Goal: Navigation & Orientation: Find specific page/section

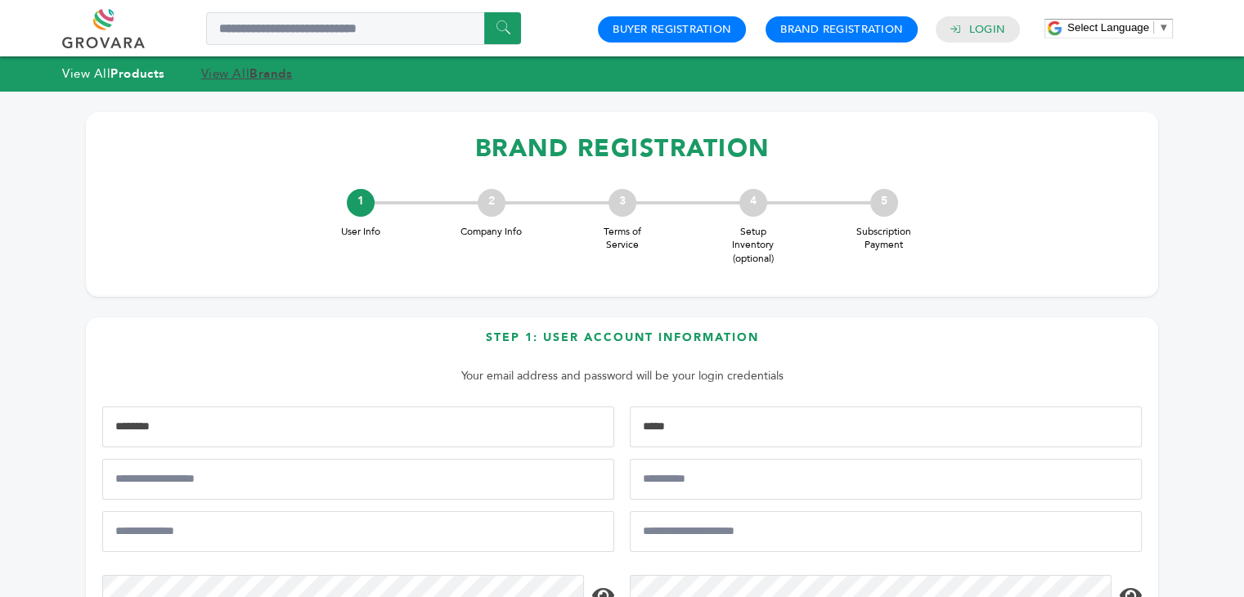
click at [272, 76] on strong "Brands" at bounding box center [271, 73] width 43 height 16
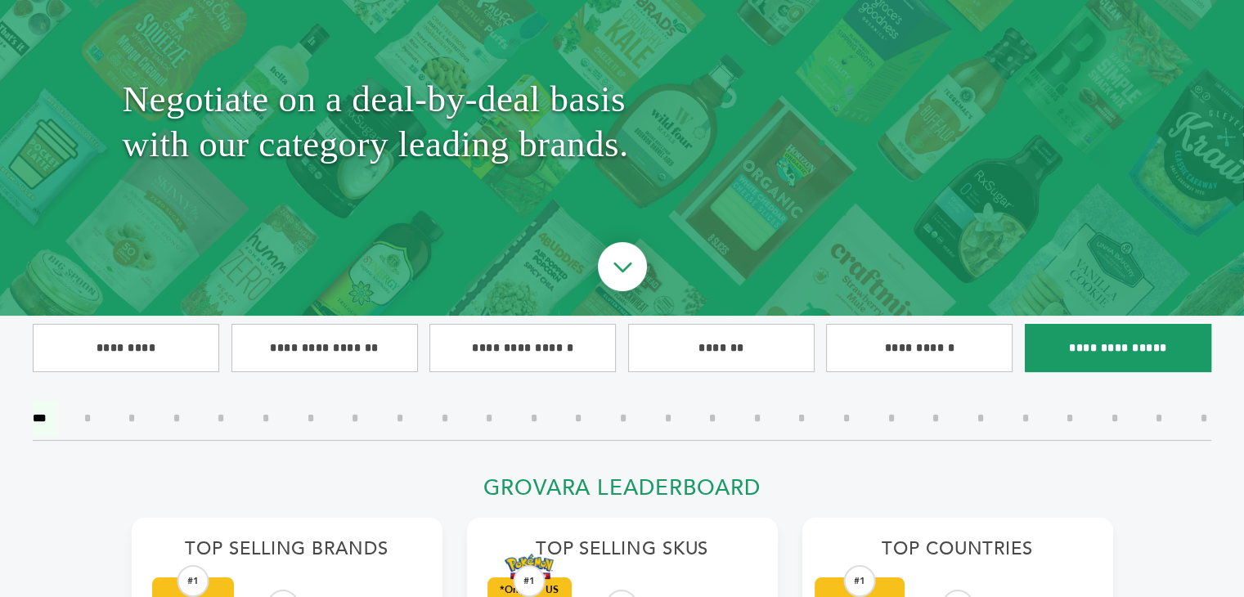
scroll to position [327, 0]
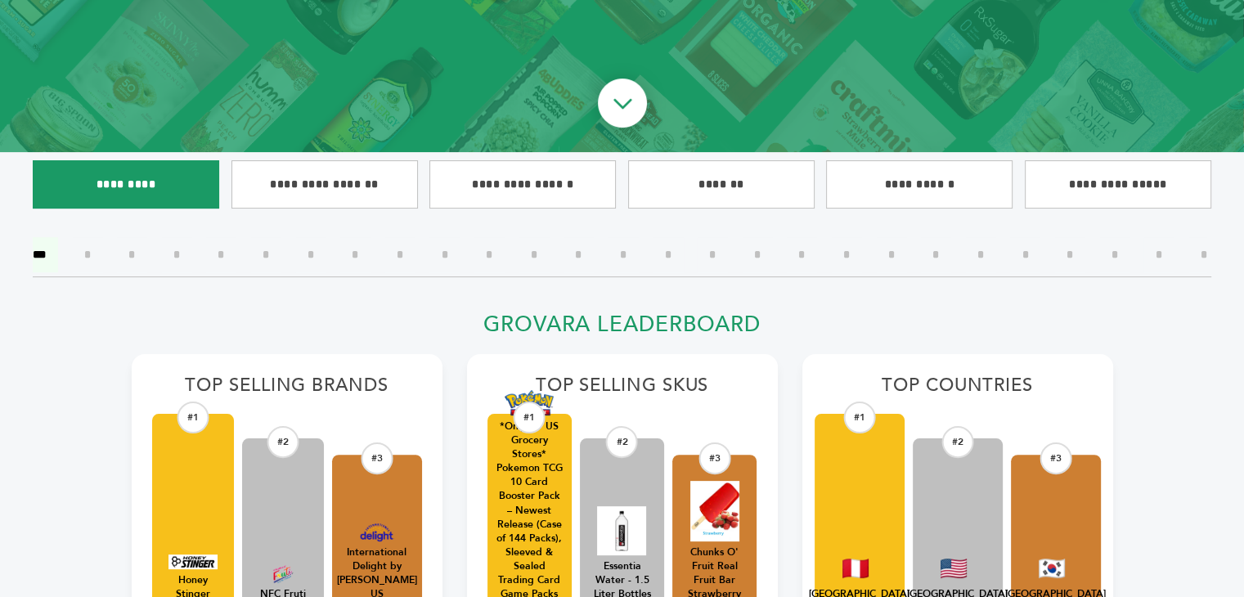
click at [154, 193] on input"] "*********" at bounding box center [126, 184] width 187 height 48
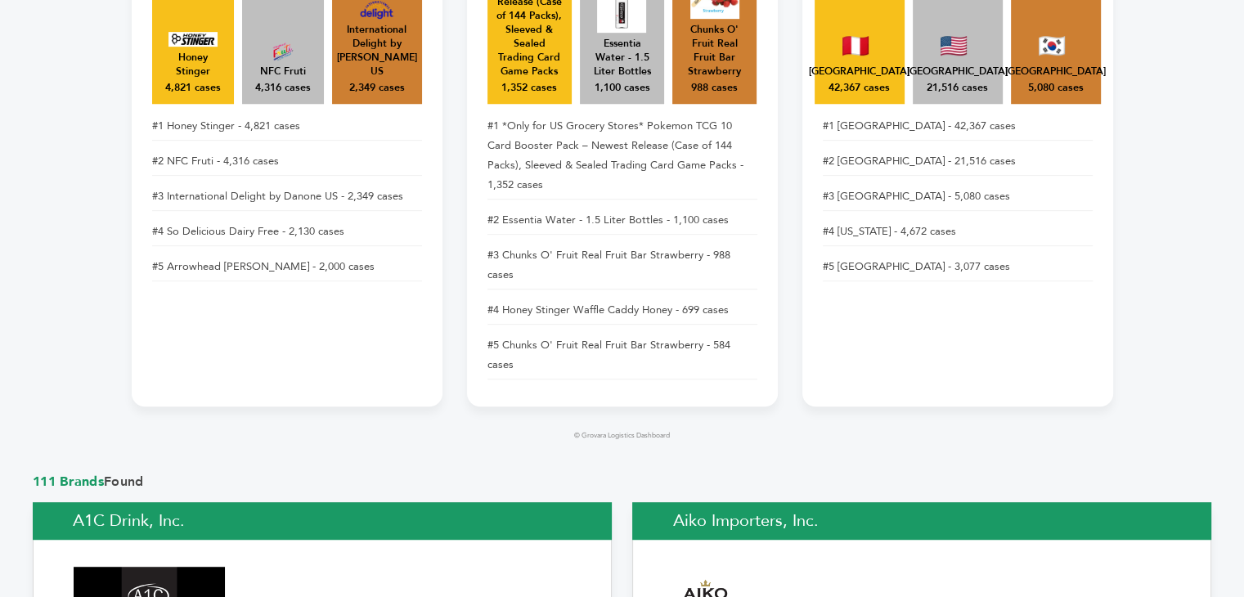
scroll to position [736, 0]
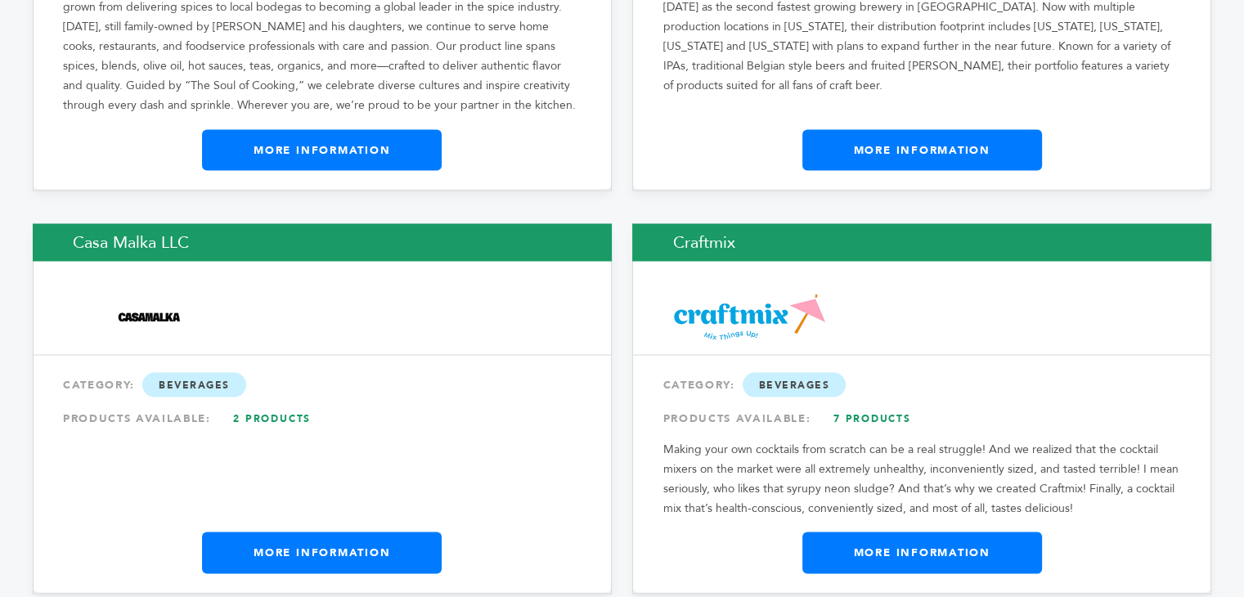
scroll to position [3129, 0]
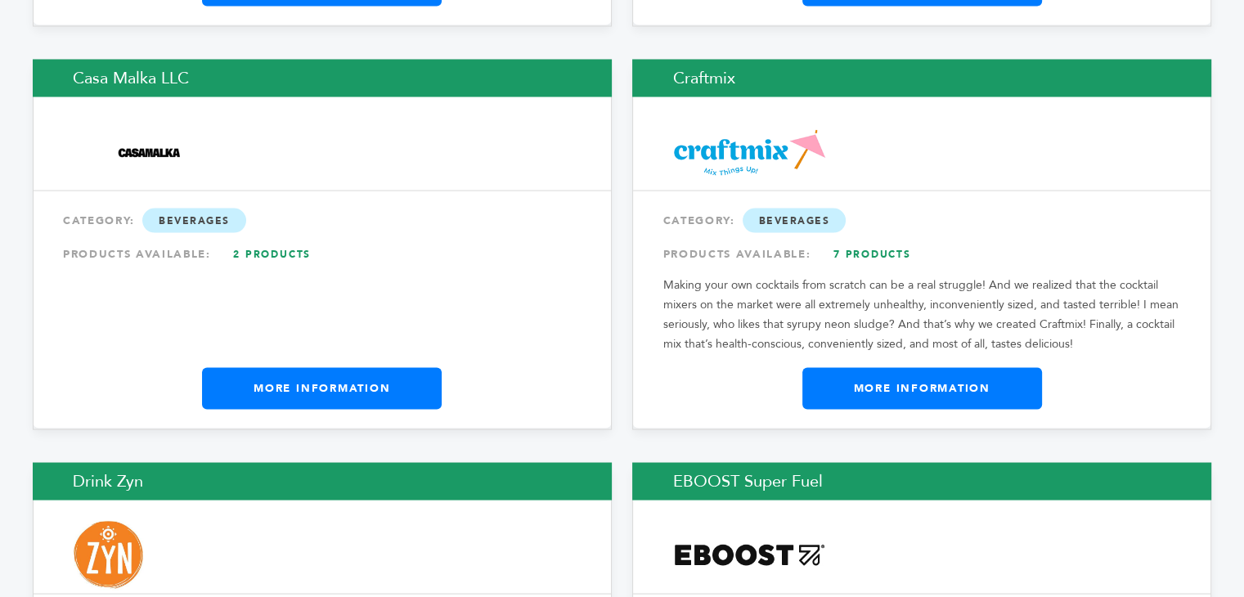
click at [916, 368] on link "More Information" at bounding box center [923, 388] width 240 height 41
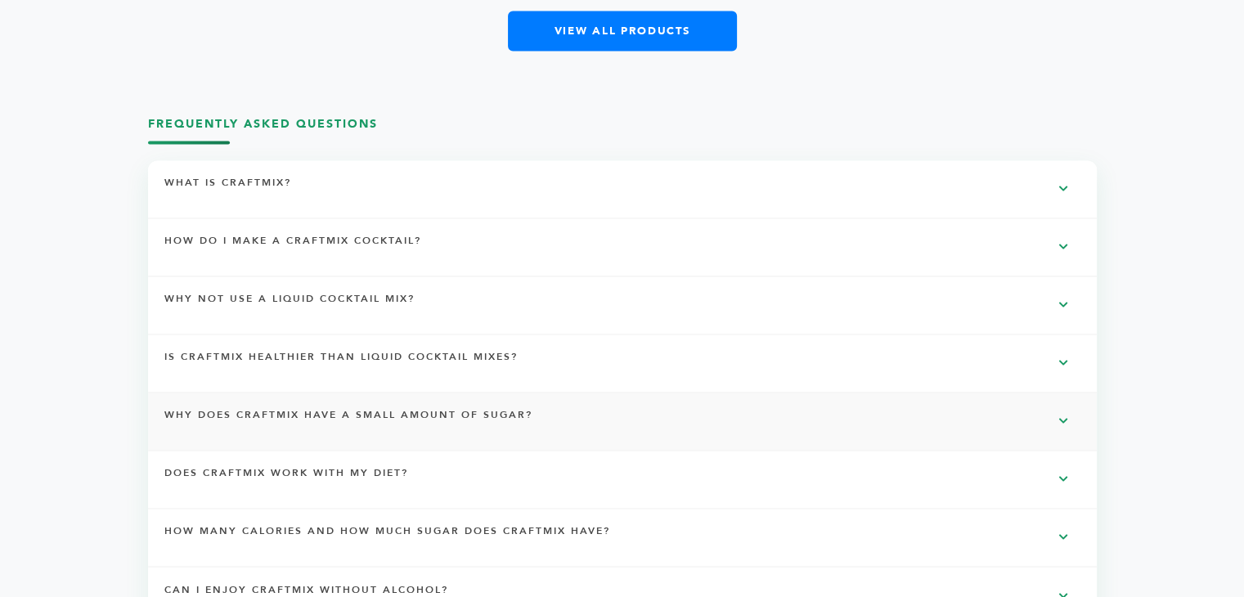
scroll to position [2599, 0]
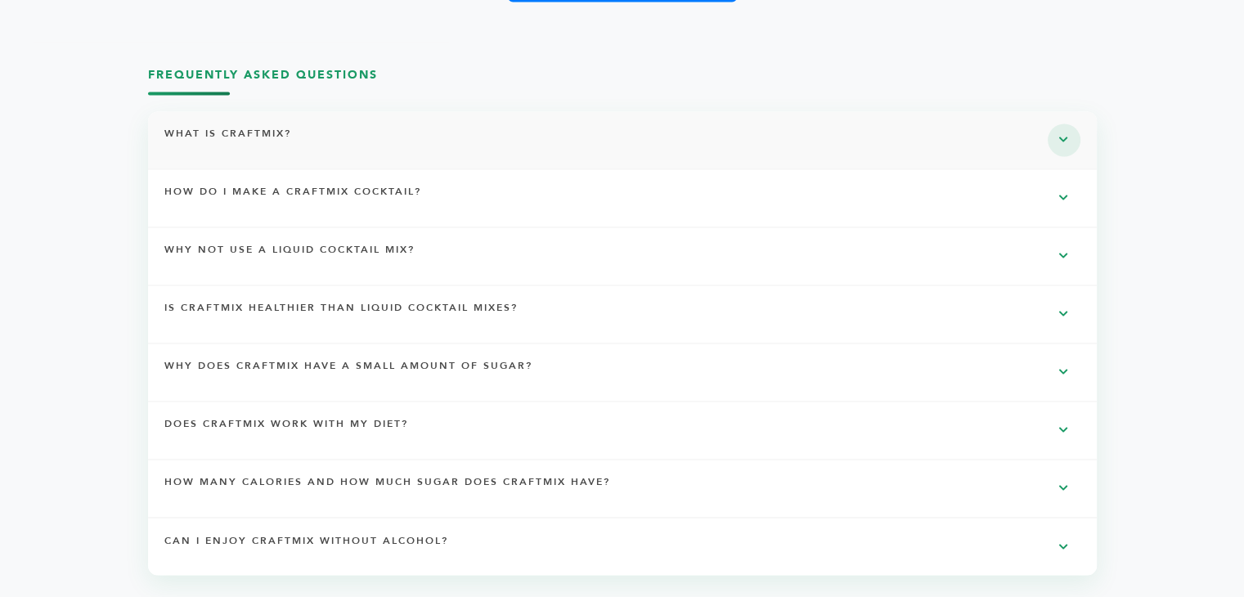
click at [1057, 138] on button at bounding box center [1064, 140] width 33 height 33
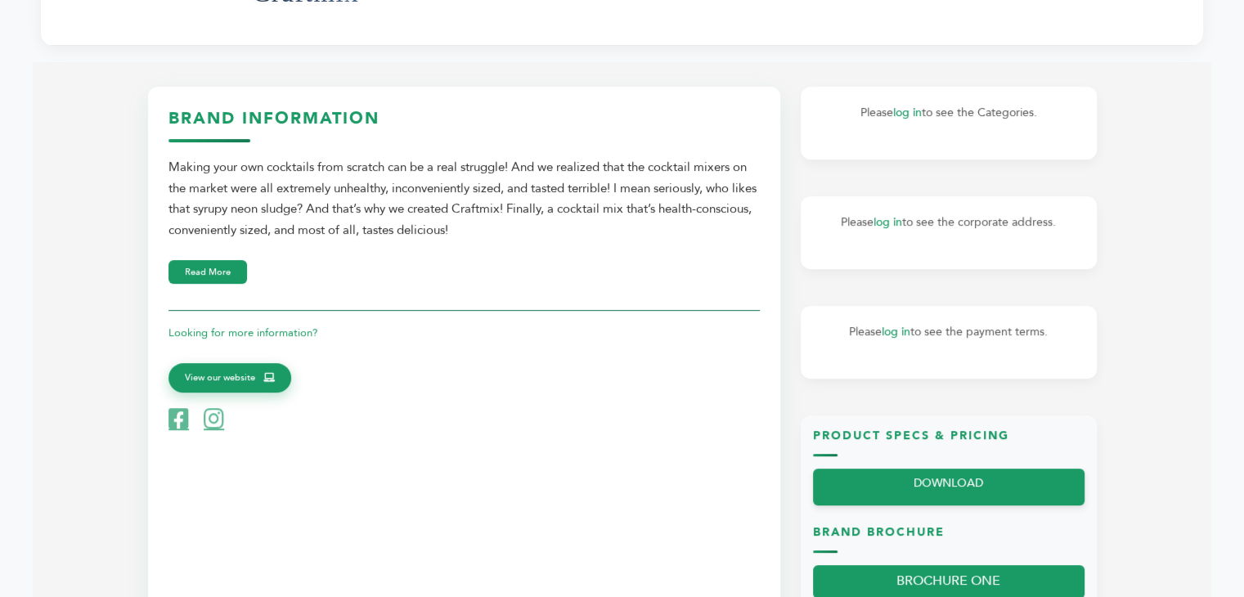
scroll to position [553, 0]
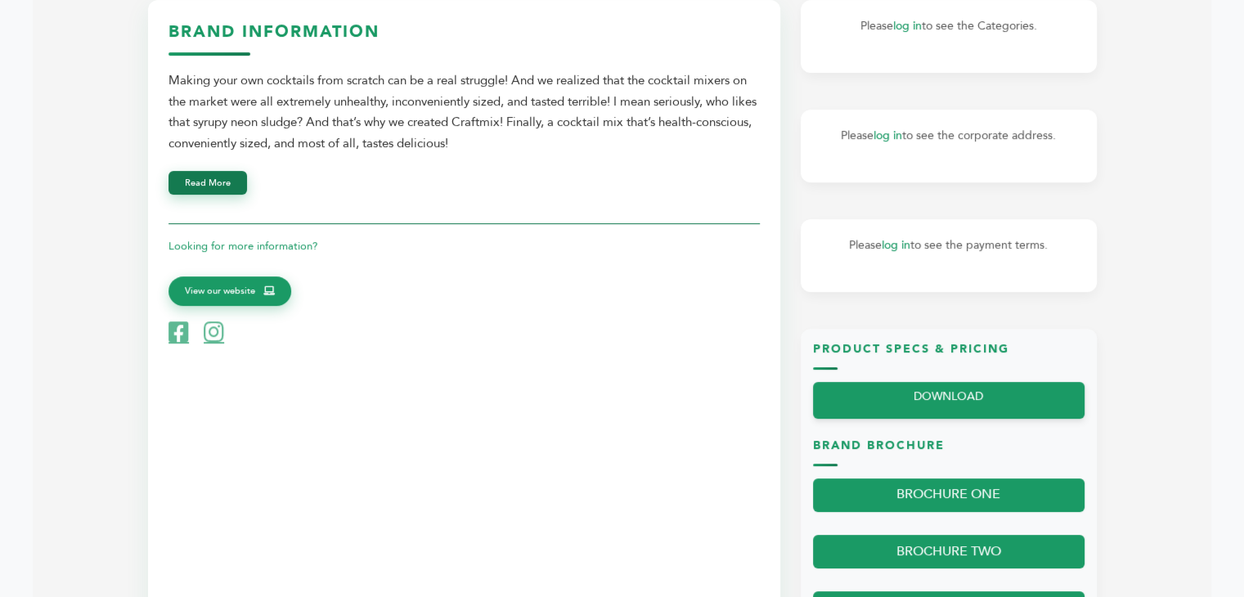
click at [233, 190] on button "Read More" at bounding box center [208, 183] width 79 height 24
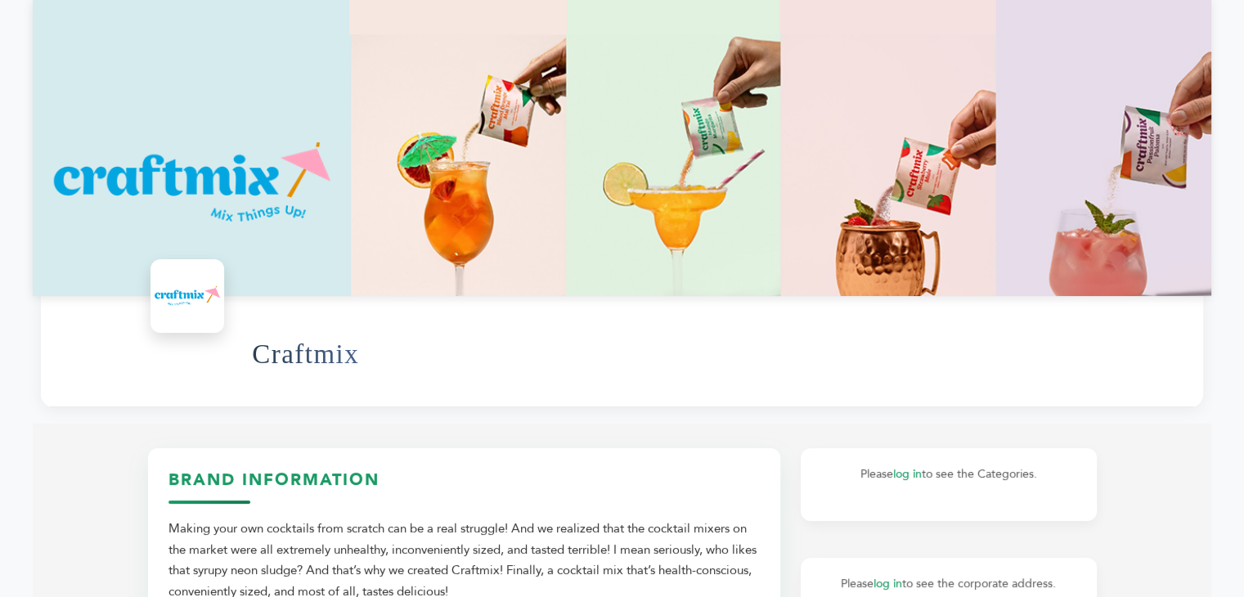
scroll to position [0, 0]
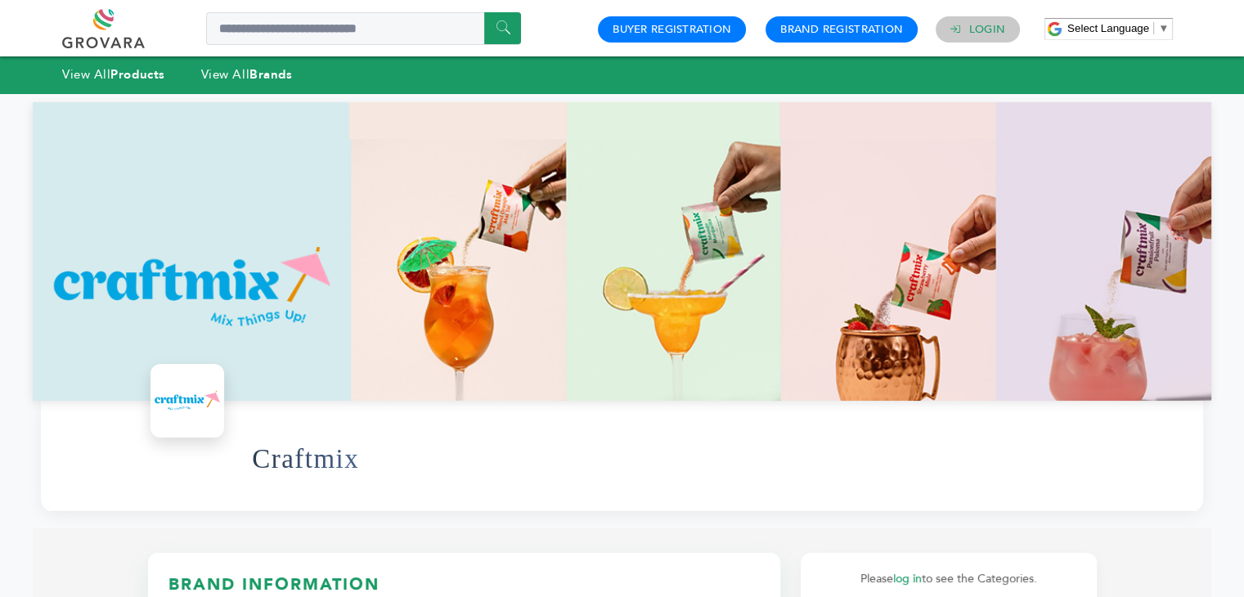
click at [970, 27] on link "Login" at bounding box center [988, 29] width 36 height 15
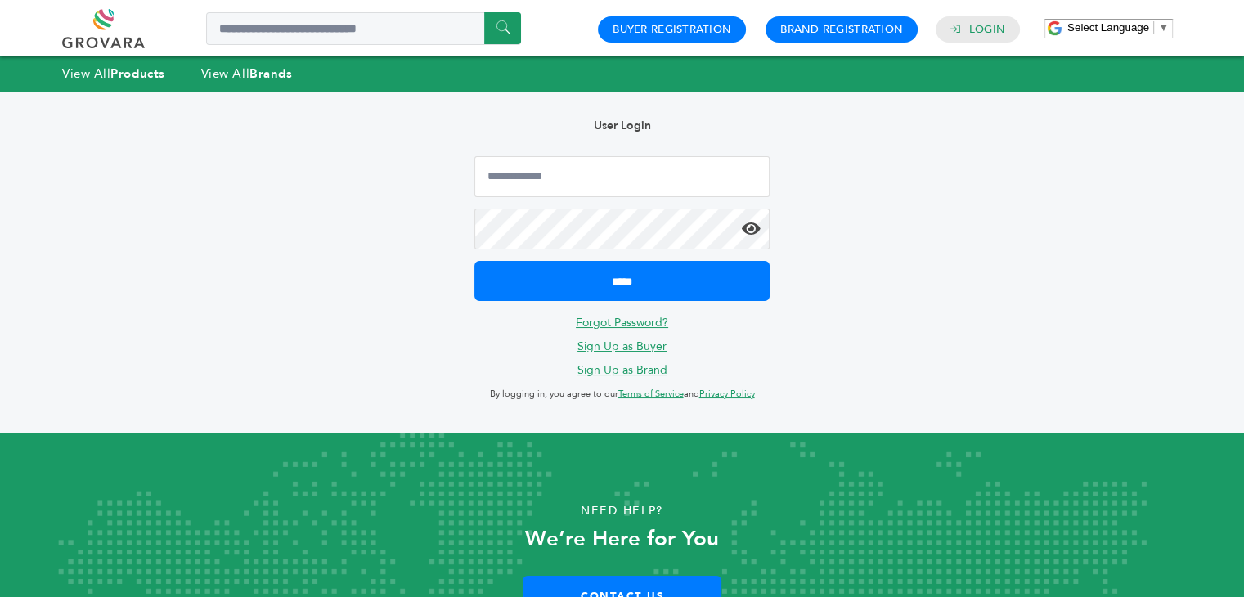
click at [642, 371] on link "Sign Up as Brand" at bounding box center [623, 370] width 90 height 16
